Goal: Information Seeking & Learning: Check status

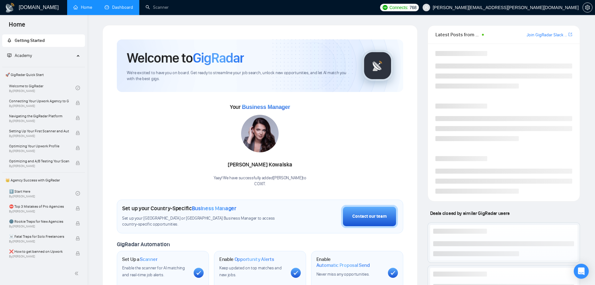
click at [118, 9] on link "Dashboard" at bounding box center [119, 7] width 28 height 5
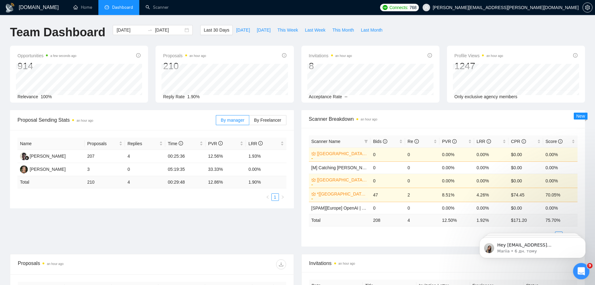
click at [581, 270] on icon "Відкрити програму для спілкування Intercom" at bounding box center [580, 269] width 4 height 5
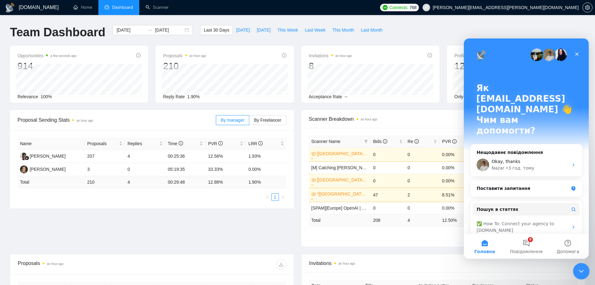
click at [583, 272] on icon "Закрити програму для спілкування Intercom" at bounding box center [580, 269] width 7 height 7
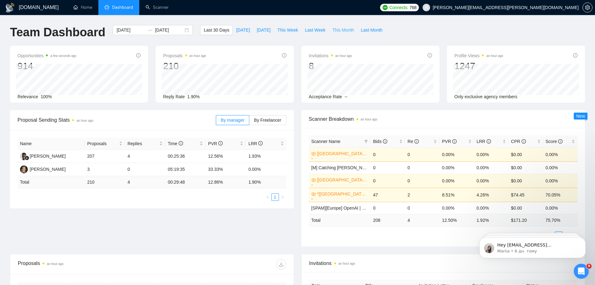
click at [332, 30] on span "This Month" at bounding box center [343, 30] width 22 height 7
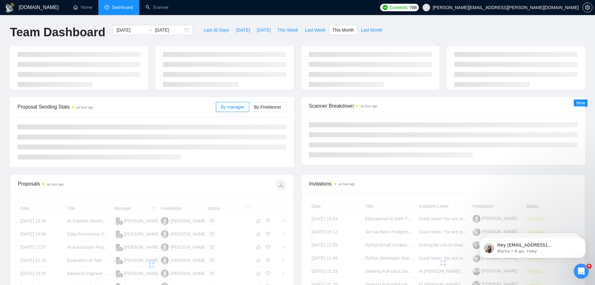
type input "[DATE]"
